Goal: Task Accomplishment & Management: Manage account settings

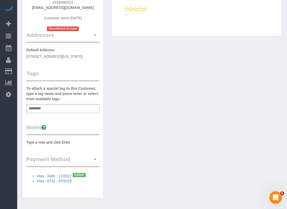
scroll to position [84, 0]
click at [94, 158] on span "button" at bounding box center [95, 158] width 2 height 1
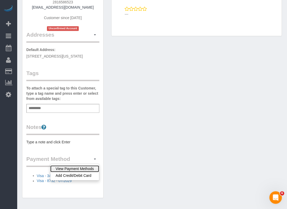
click at [93, 168] on link "View Payment Methods" at bounding box center [74, 168] width 49 height 7
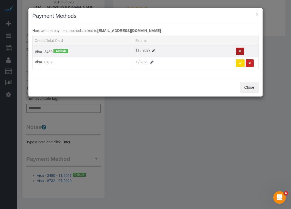
click at [240, 53] on button at bounding box center [240, 52] width 8 height 8
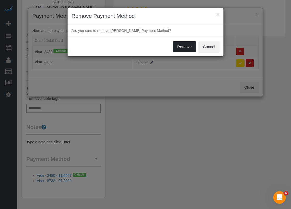
click at [184, 45] on button "Remove" at bounding box center [185, 46] width 24 height 11
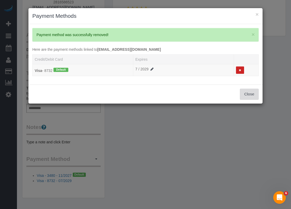
click at [249, 96] on button "Close" at bounding box center [249, 94] width 19 height 11
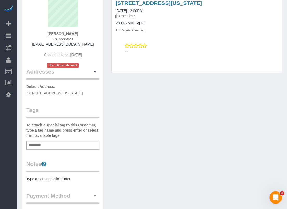
scroll to position [45, 0]
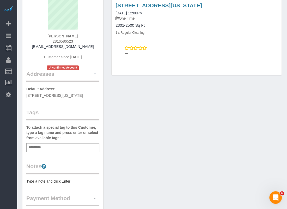
click at [96, 74] on span "button" at bounding box center [95, 73] width 2 height 1
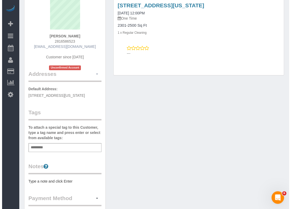
scroll to position [0, 0]
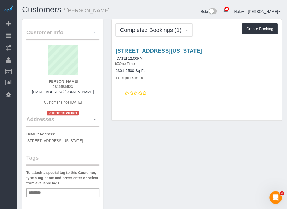
click at [95, 32] on span "button" at bounding box center [95, 32] width 2 height 1
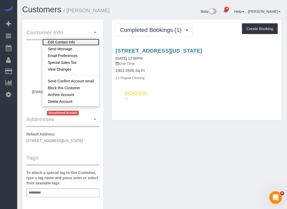
click at [85, 40] on link "Edit Contact Info" at bounding box center [71, 42] width 57 height 7
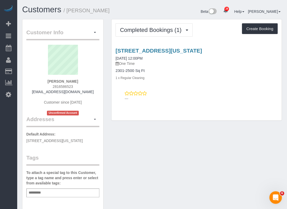
select select "[GEOGRAPHIC_DATA]"
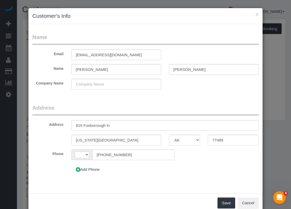
select select "string:[GEOGRAPHIC_DATA]"
click at [151, 53] on input "[EMAIL_ADDRESS][DOMAIN_NAME]" at bounding box center [117, 54] width 90 height 11
click at [155, 51] on input "[EMAIL_ADDRESS][DOMAIN_NAME]" at bounding box center [117, 54] width 90 height 11
click at [154, 52] on input "[EMAIL_ADDRESS][DOMAIN_NAME]" at bounding box center [117, 54] width 90 height 11
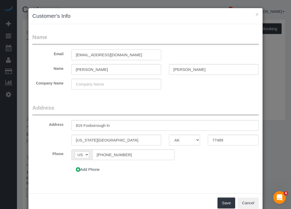
click at [154, 52] on input "[EMAIL_ADDRESS][DOMAIN_NAME]" at bounding box center [117, 54] width 90 height 11
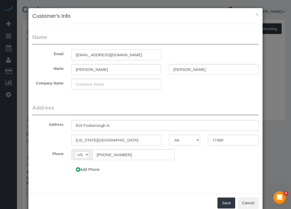
click at [154, 52] on input "[EMAIL_ADDRESS][DOMAIN_NAME]" at bounding box center [117, 54] width 90 height 11
click at [145, 55] on input "[EMAIL_ADDRESS][DOMAIN_NAME]" at bounding box center [117, 54] width 90 height 11
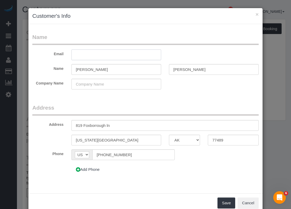
paste input "[EMAIL_ADDRESS][DOMAIN_NAME]"
type input "[EMAIL_ADDRESS][DOMAIN_NAME]"
click at [220, 198] on button "Save" at bounding box center [227, 202] width 18 height 11
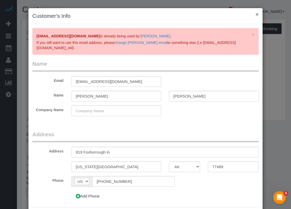
click at [256, 13] on button "×" at bounding box center [257, 13] width 3 height 5
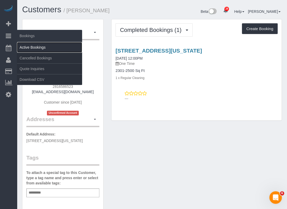
click at [27, 46] on link "Active Bookings" at bounding box center [49, 47] width 65 height 10
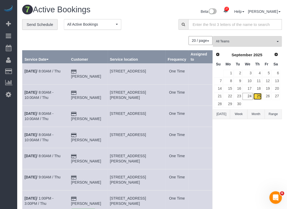
click at [259, 95] on link "25" at bounding box center [258, 96] width 9 height 7
